Goal: Check status: Check status

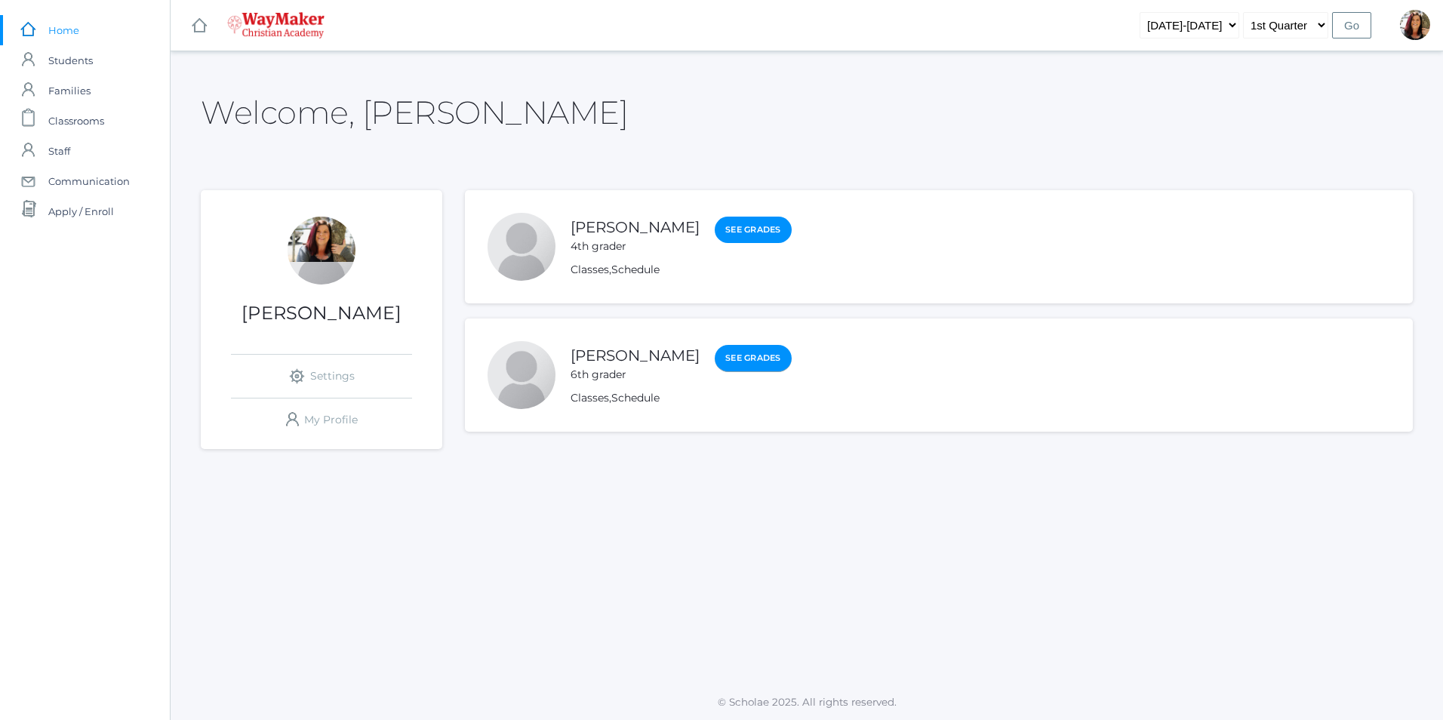
click at [717, 355] on link "See Grades" at bounding box center [753, 358] width 77 height 27
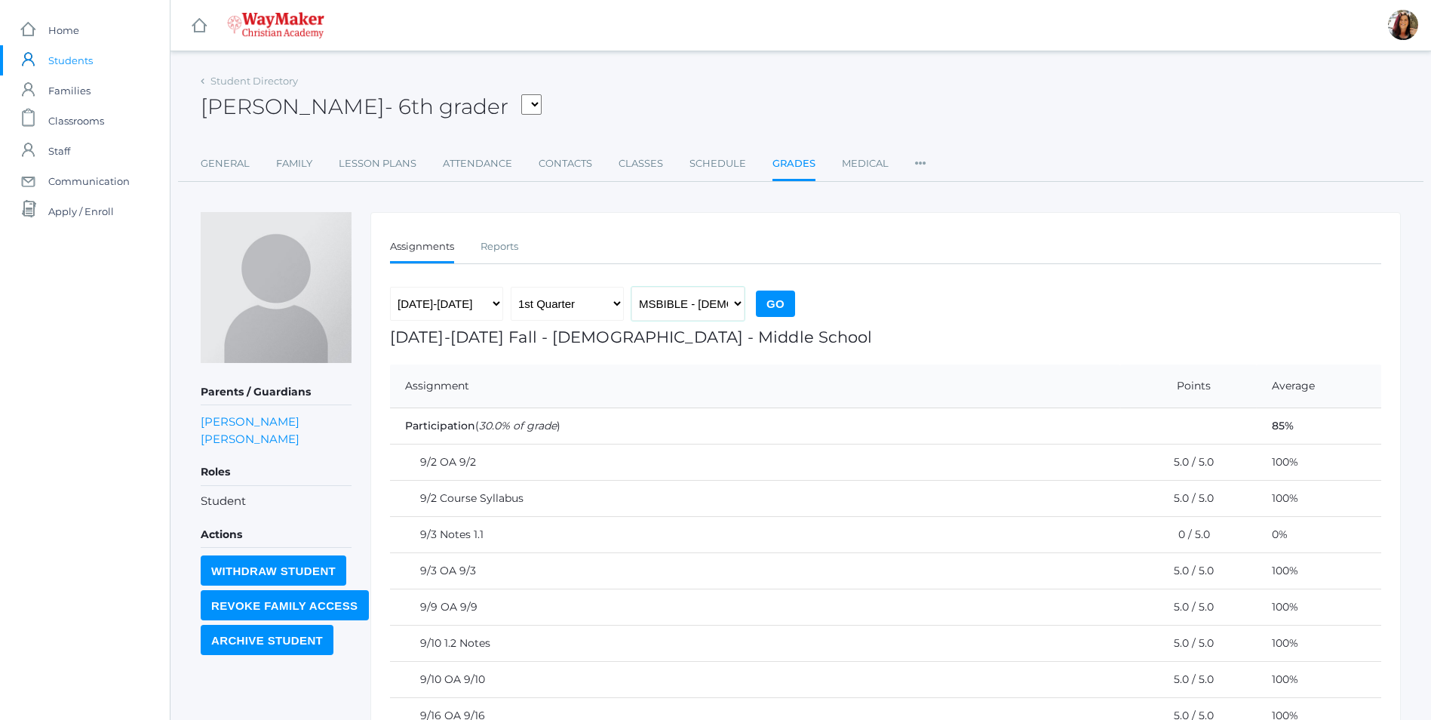
click at [737, 299] on select "MSBIBLE - [DEMOGRAPHIC_DATA] Middle School THEATER - Drama Middle School SPACE …" at bounding box center [688, 304] width 113 height 34
select select "2522"
click at [632, 287] on select "MSBIBLE - Bible Middle School THEATER - Drama Middle School SPACE - Earth & Spa…" at bounding box center [688, 304] width 113 height 34
click at [786, 309] on input "Go" at bounding box center [775, 304] width 39 height 26
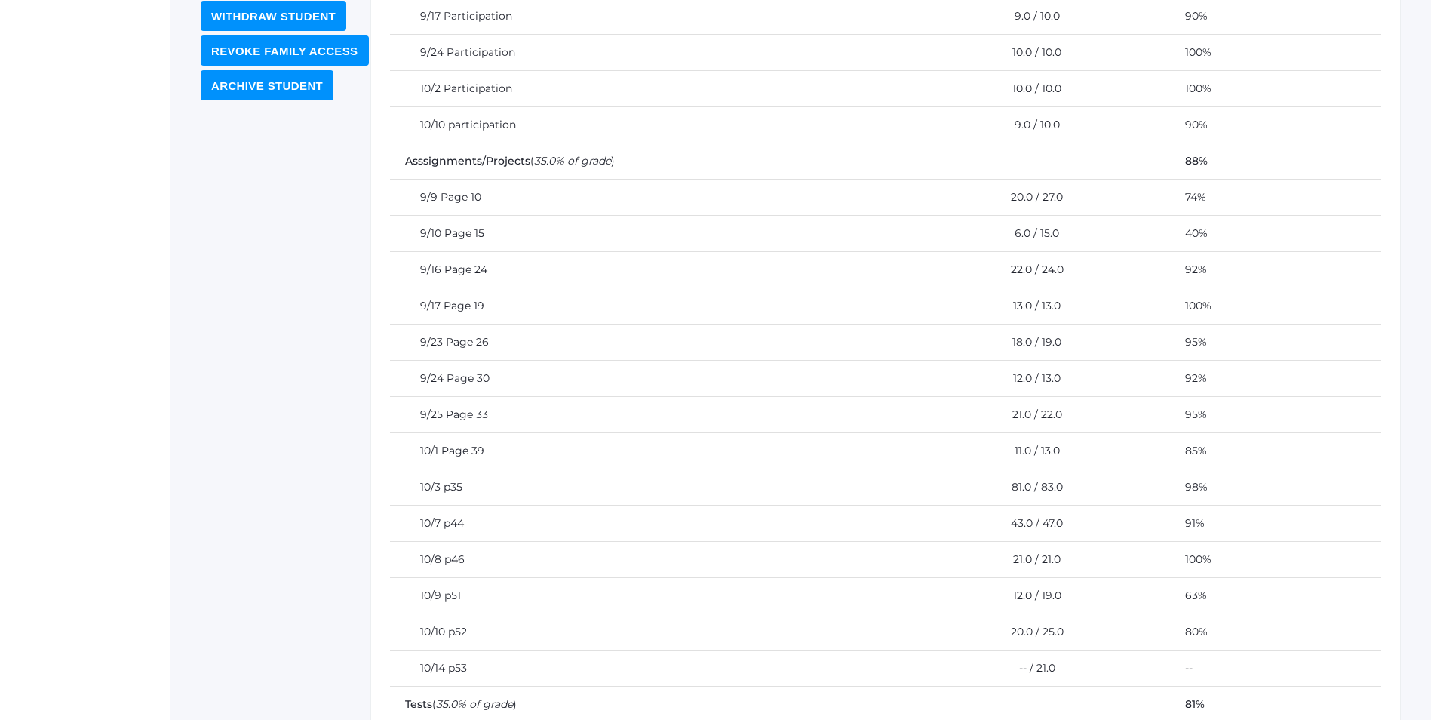
scroll to position [679, 0]
